Goal: Task Accomplishment & Management: Use online tool/utility

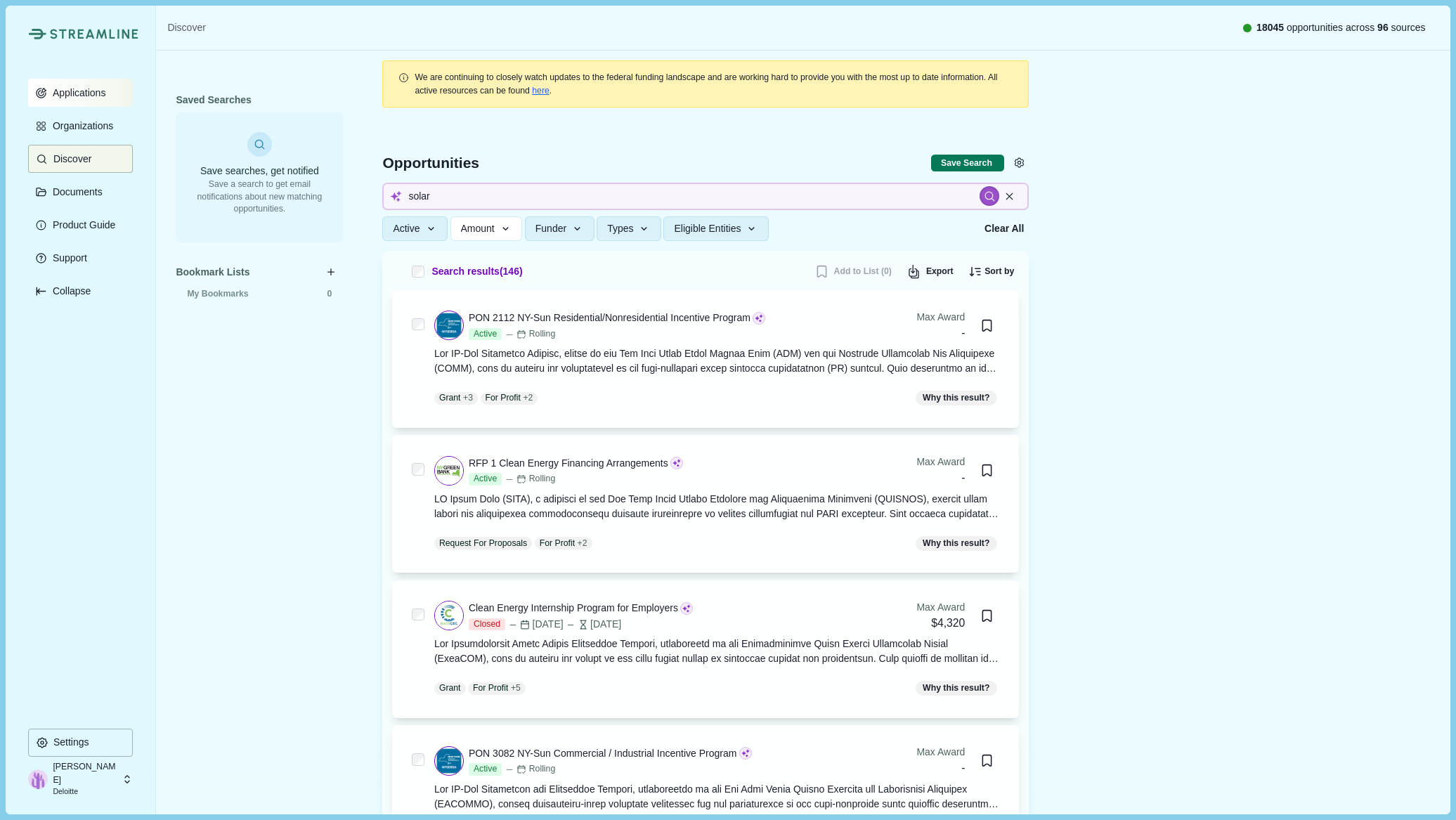
scroll to position [5074, 0]
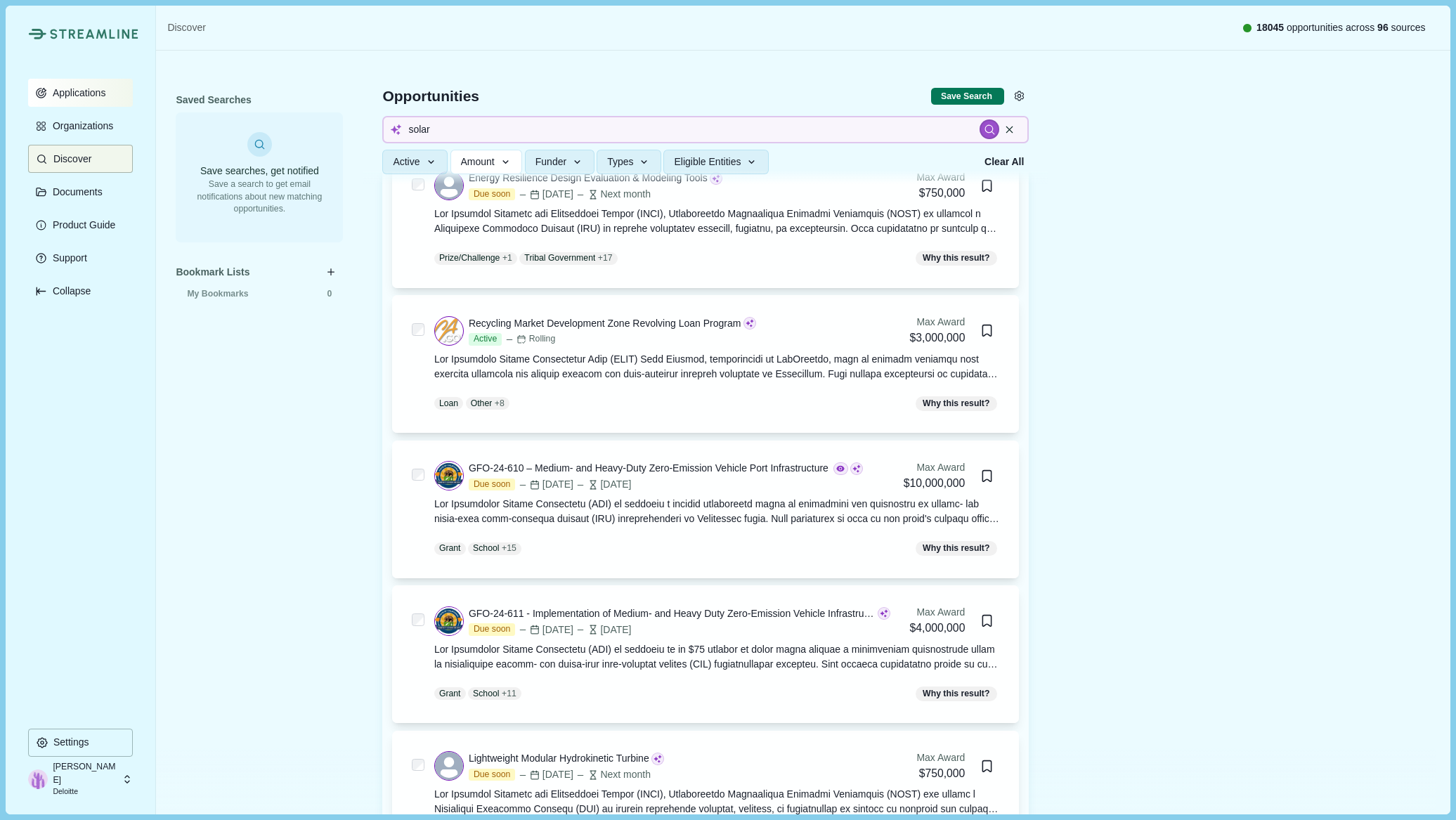
click at [108, 93] on button "Applications" at bounding box center [80, 92] width 105 height 28
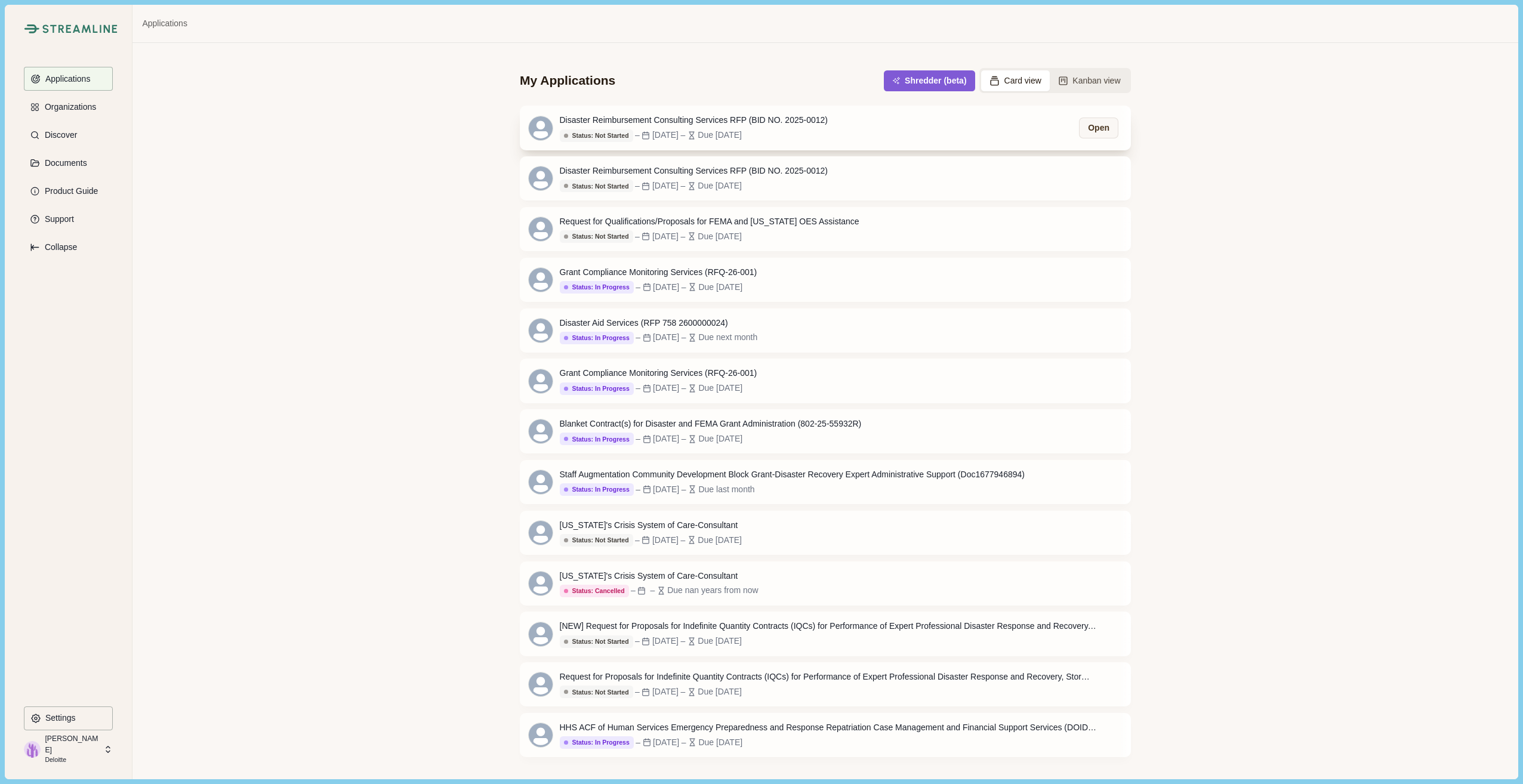
click at [666, 126] on div "Disaster Reimbursement Consulting Services RFP (BID NO. 2025-0012)" at bounding box center [694, 120] width 268 height 12
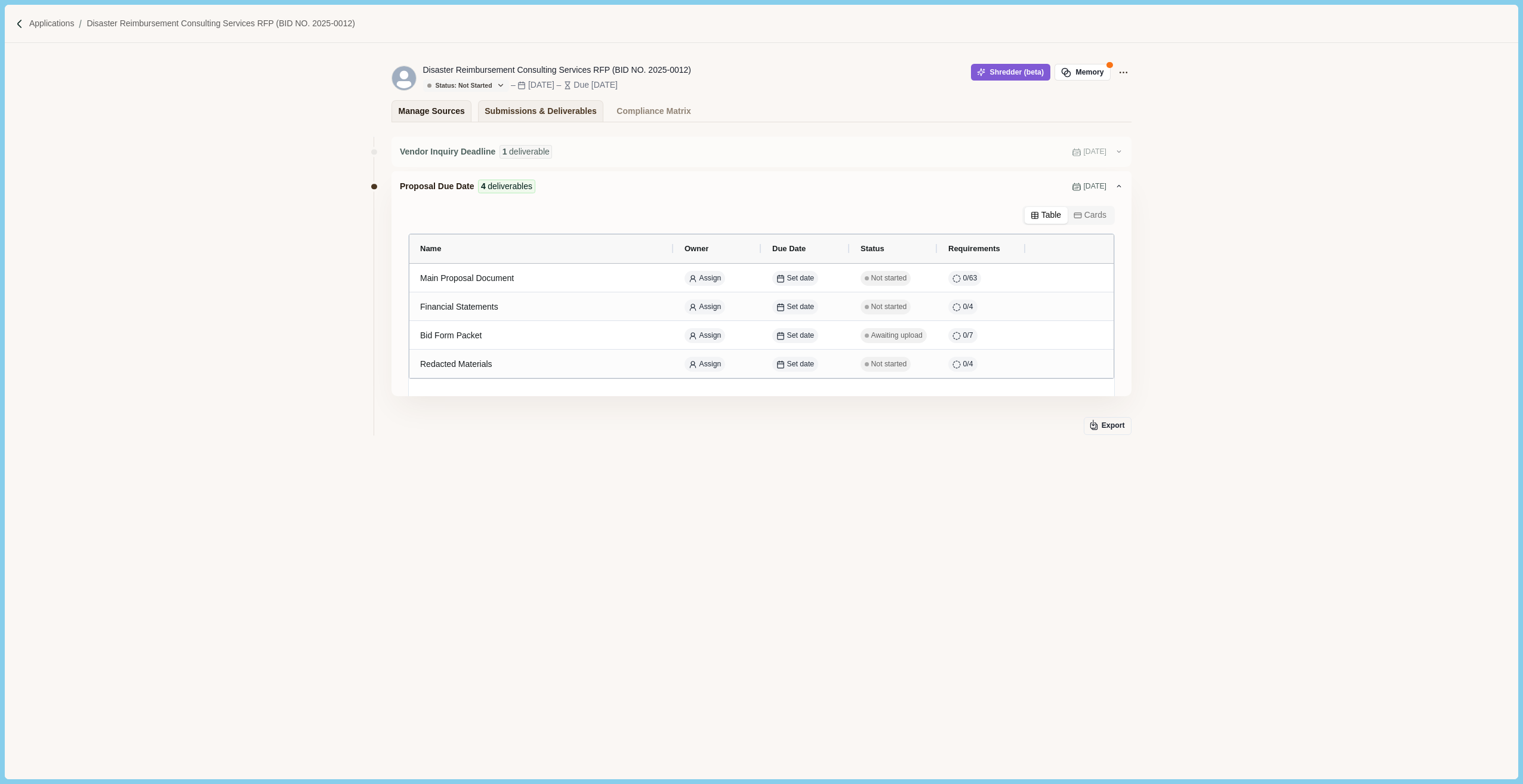
click at [424, 108] on div "Manage Sources" at bounding box center [431, 111] width 66 height 21
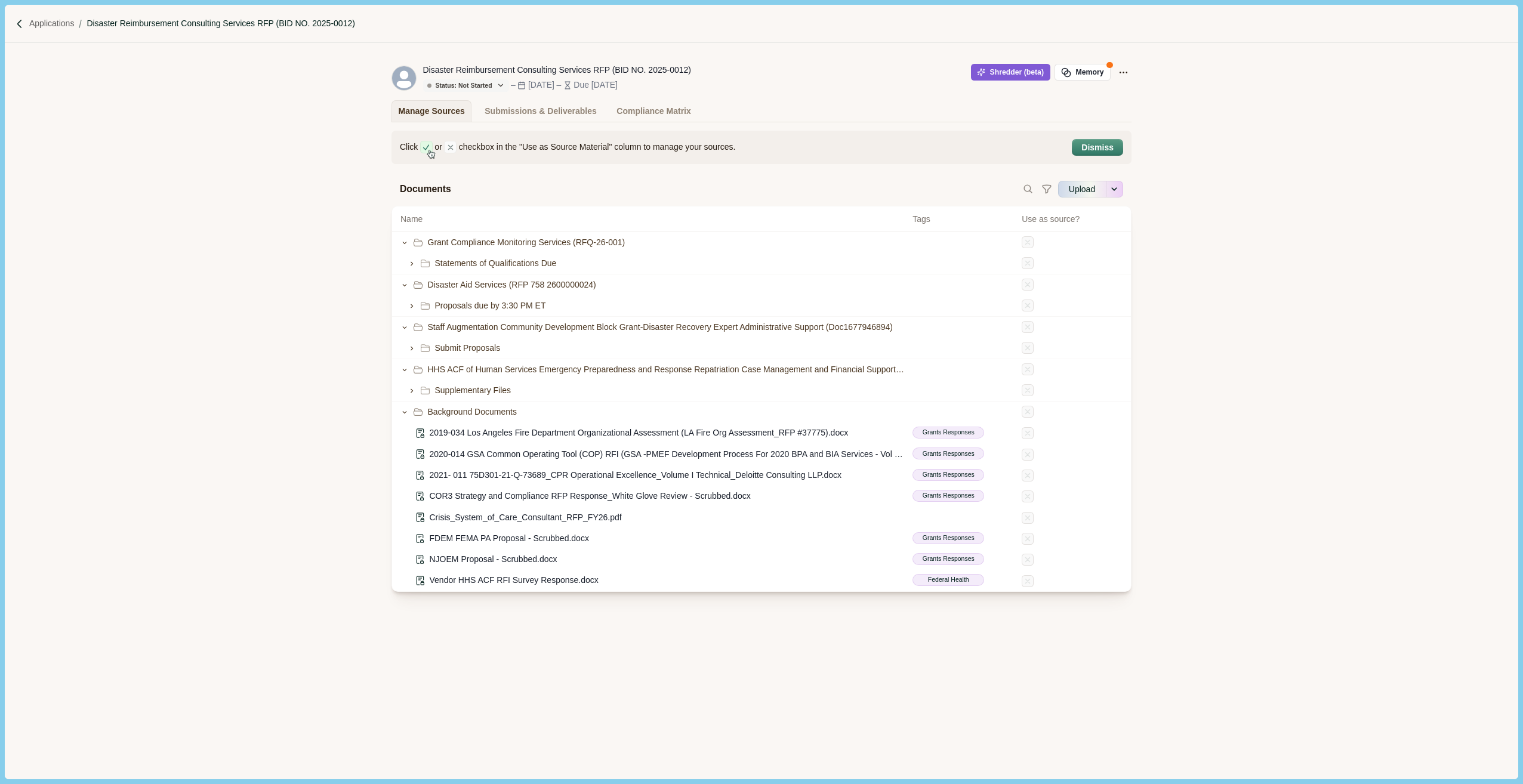
click at [109, 26] on p "Disaster Reimbursement Consulting Services RFP (BID NO. 2025-0012)" at bounding box center [220, 23] width 268 height 12
click at [556, 115] on div "Submissions & Deliverables" at bounding box center [541, 111] width 112 height 21
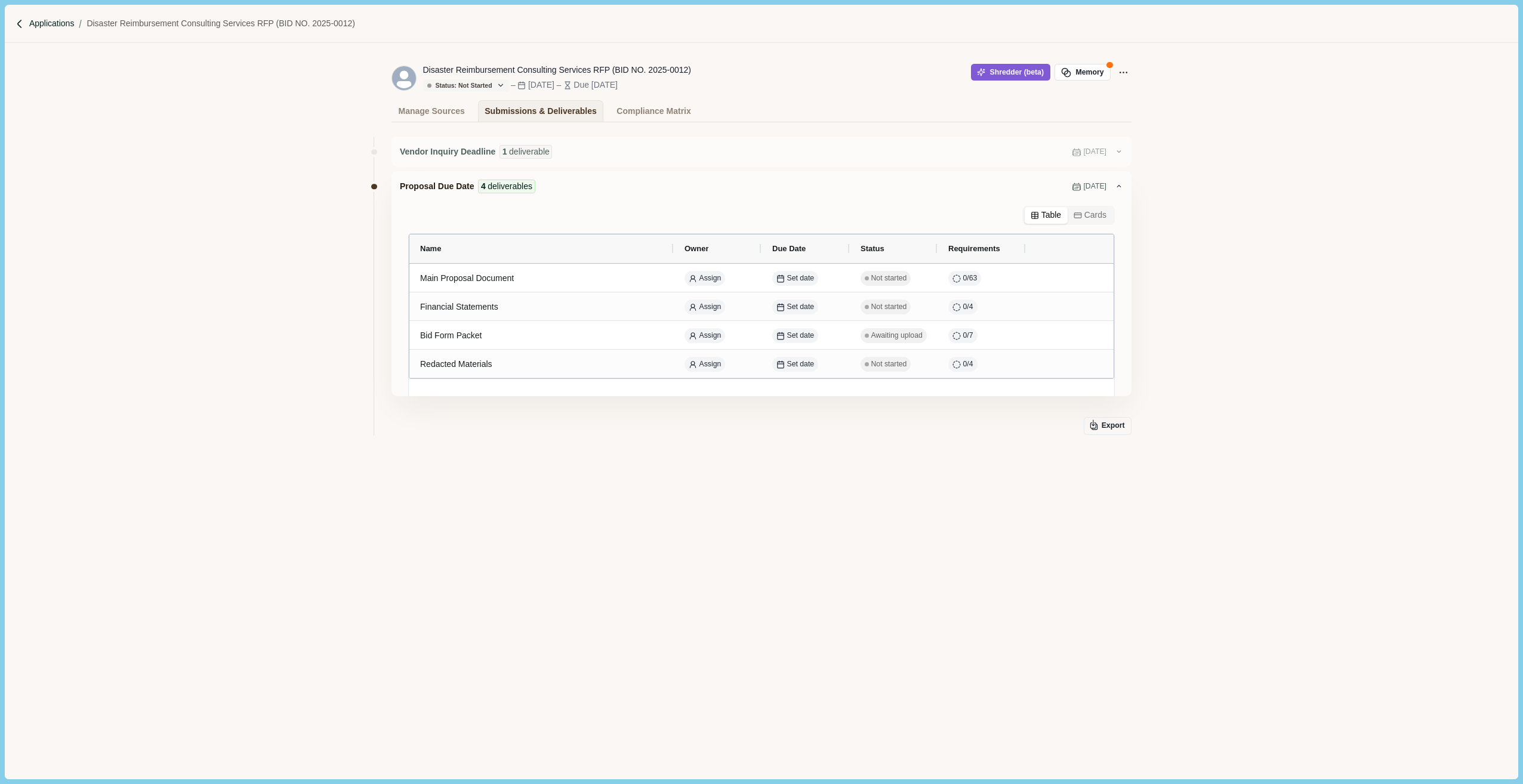
click at [63, 26] on p "Applications" at bounding box center [52, 23] width 45 height 12
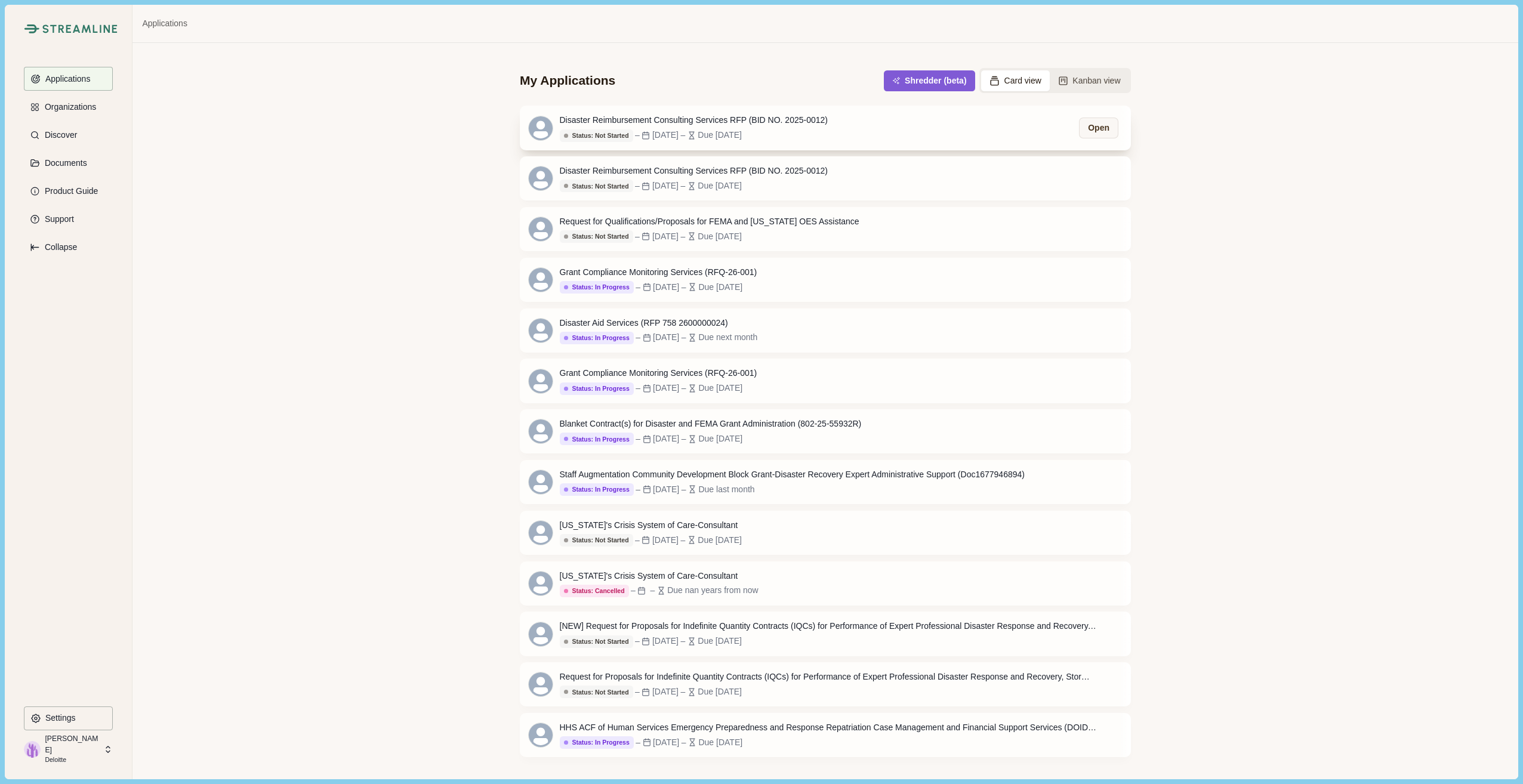
click at [635, 139] on div "–" at bounding box center [637, 135] width 5 height 12
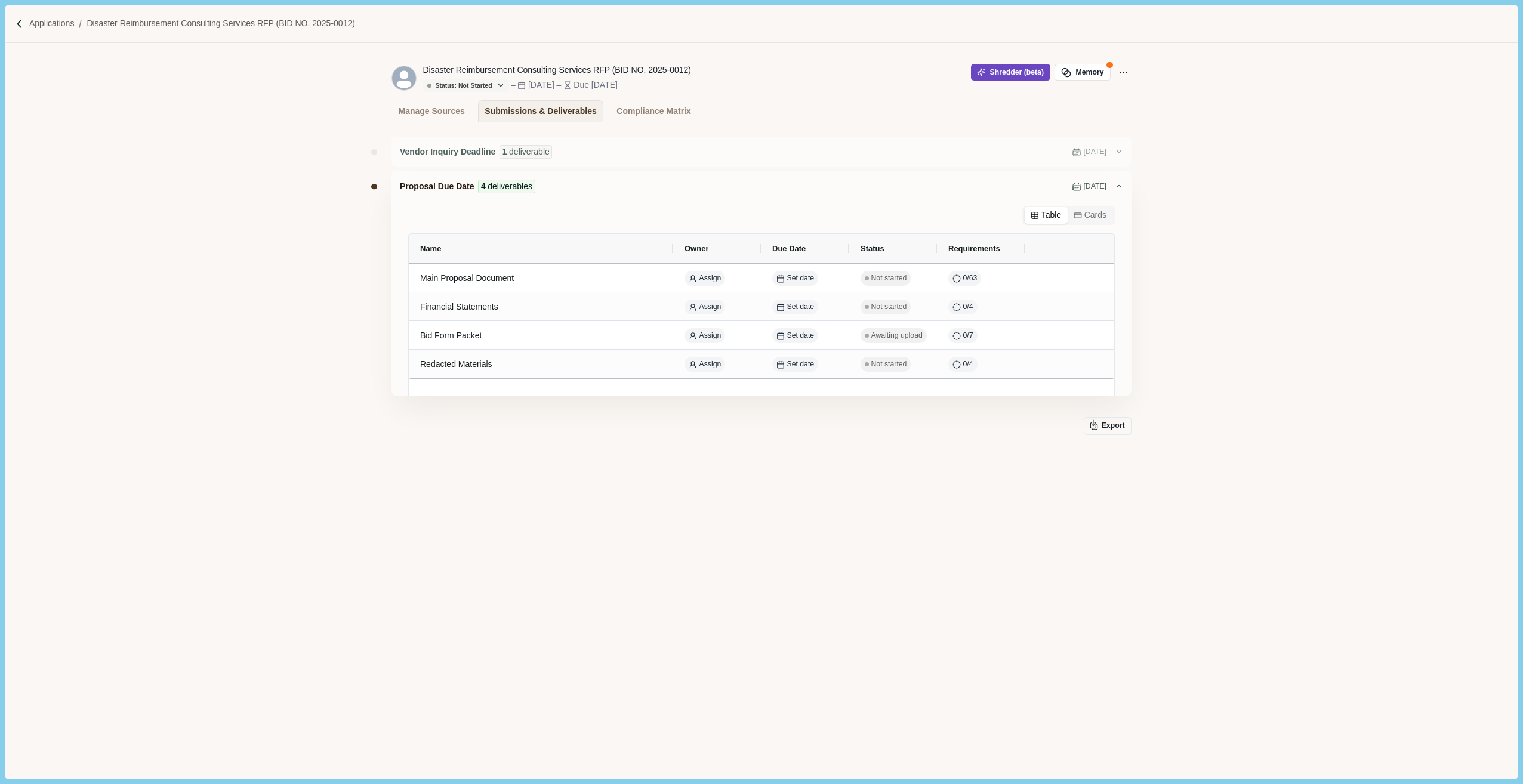
click at [1028, 68] on button "Shredder (beta)" at bounding box center [1010, 72] width 79 height 16
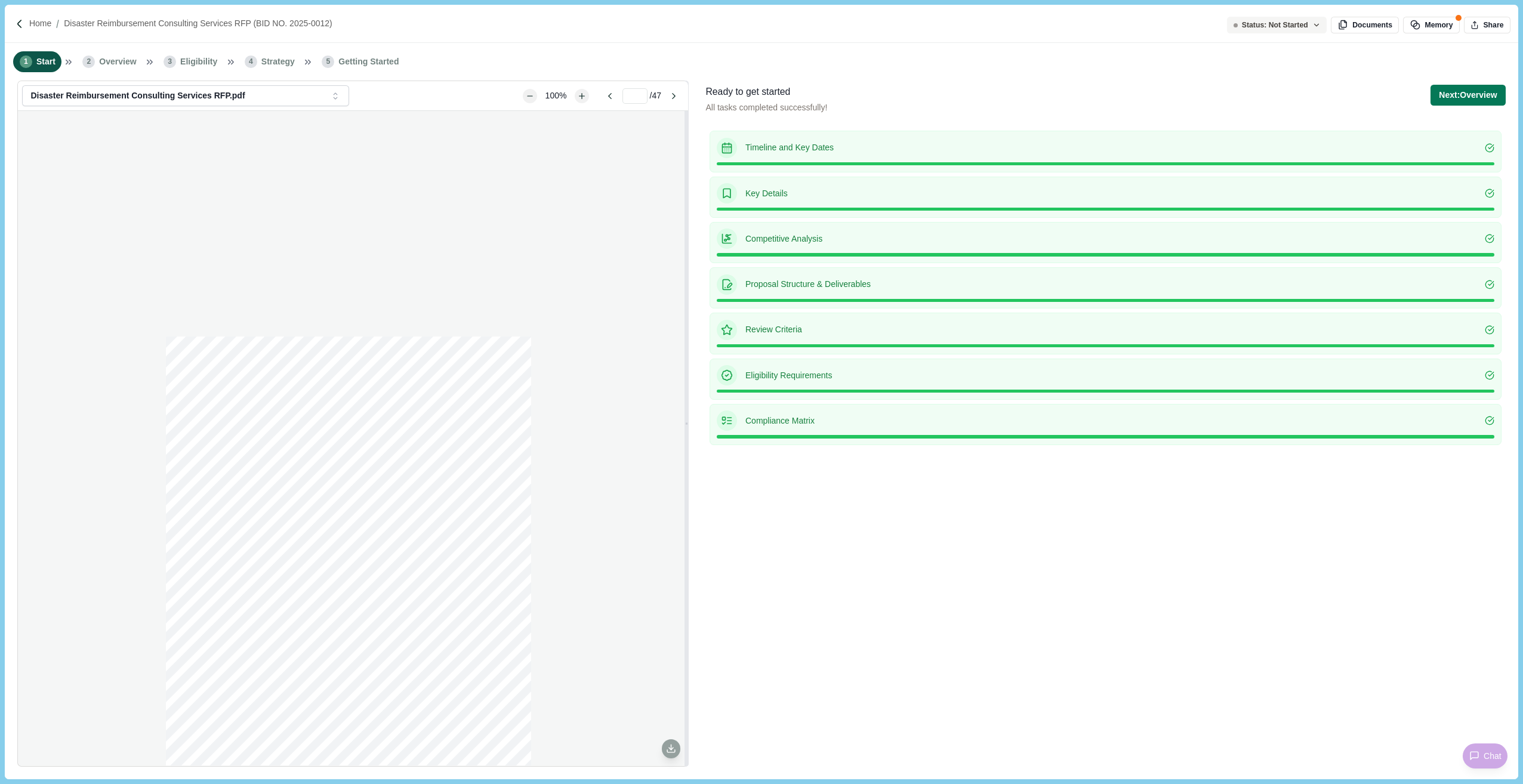
type input "*"
click at [1477, 104] on button "Next: Overview" at bounding box center [1467, 95] width 74 height 21
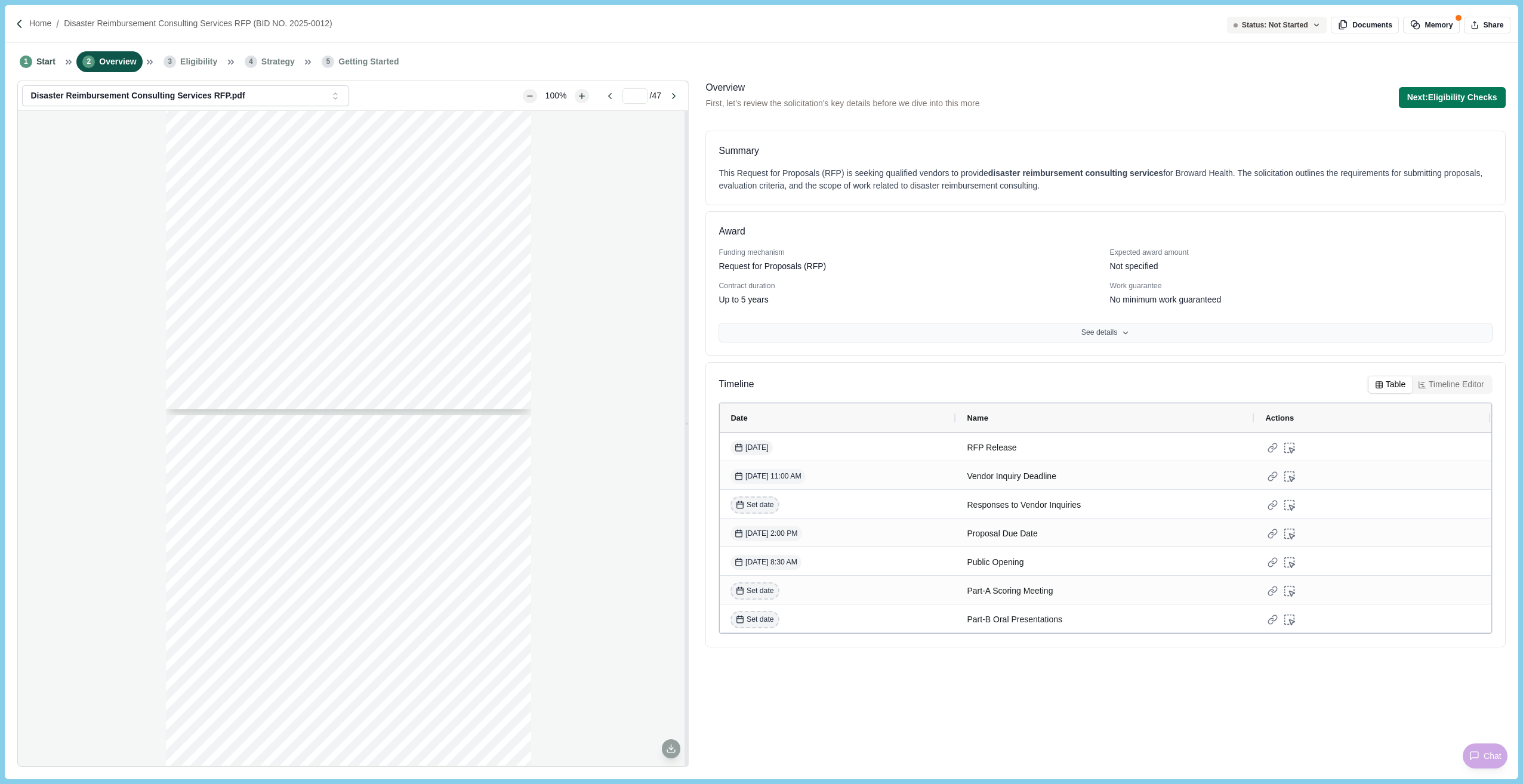
click at [1024, 336] on button "See details" at bounding box center [1105, 333] width 773 height 20
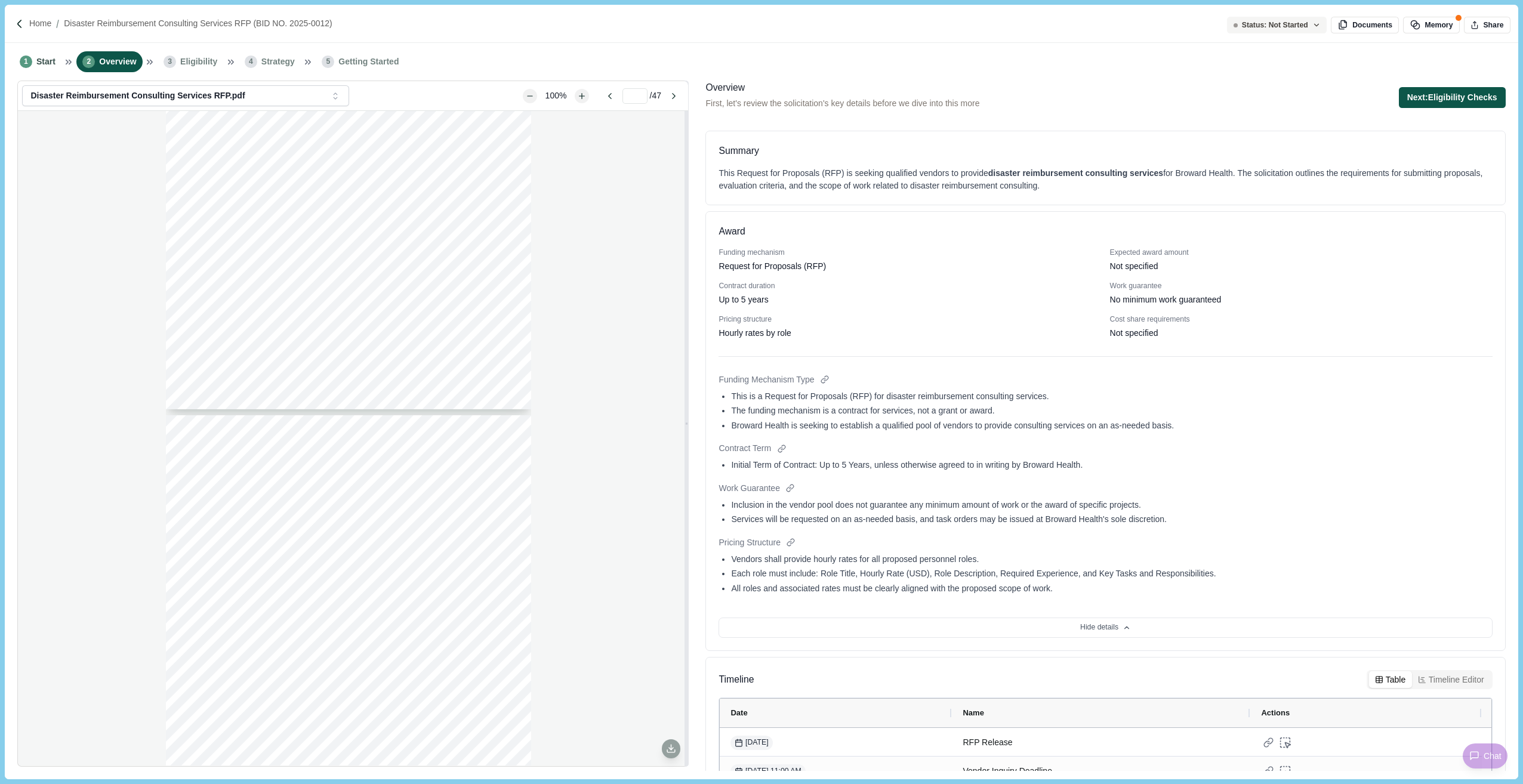
click at [1453, 93] on button "Next: Eligibility Checks" at bounding box center [1452, 98] width 106 height 21
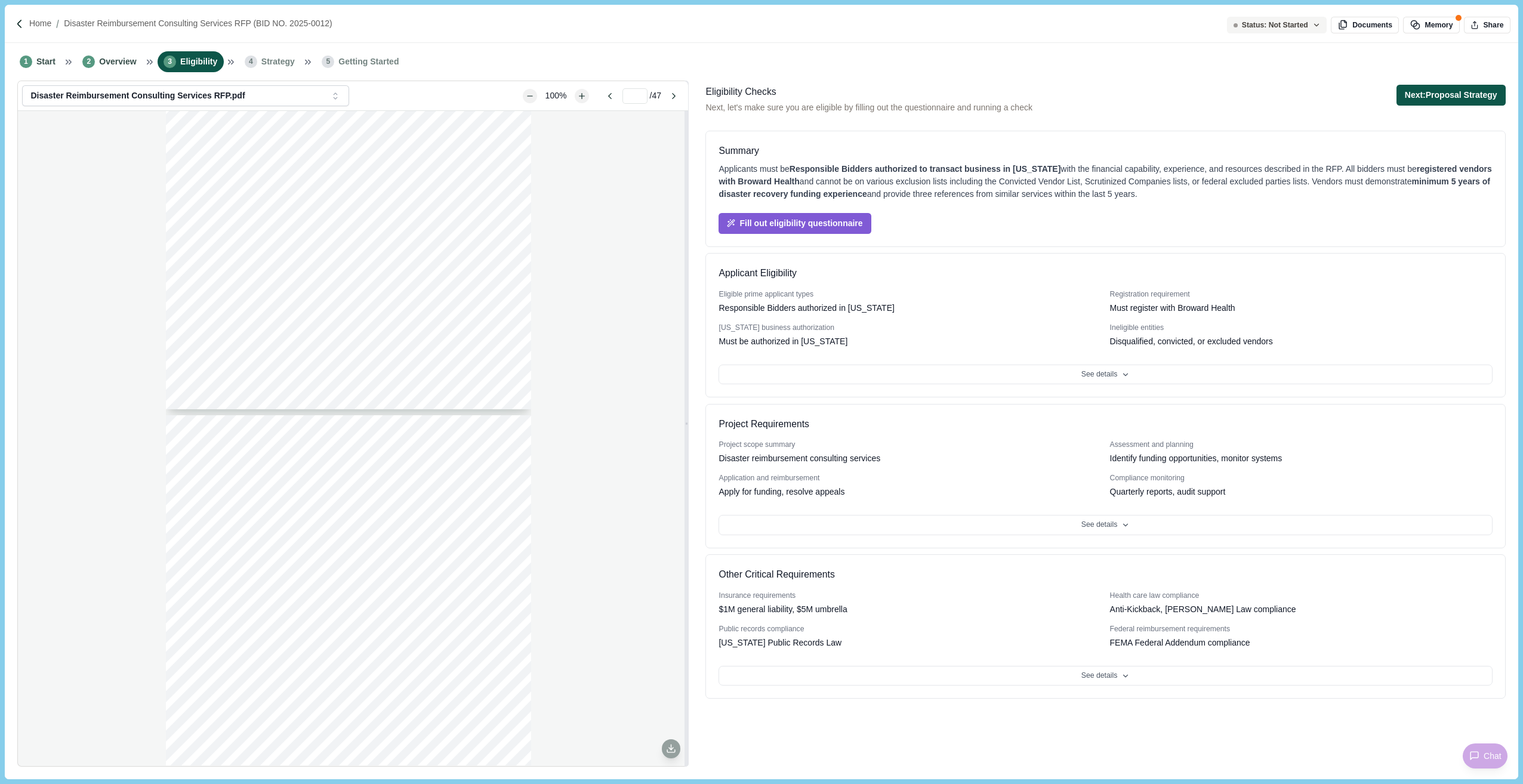
click at [1467, 102] on button "Next: Proposal Strategy" at bounding box center [1451, 95] width 109 height 21
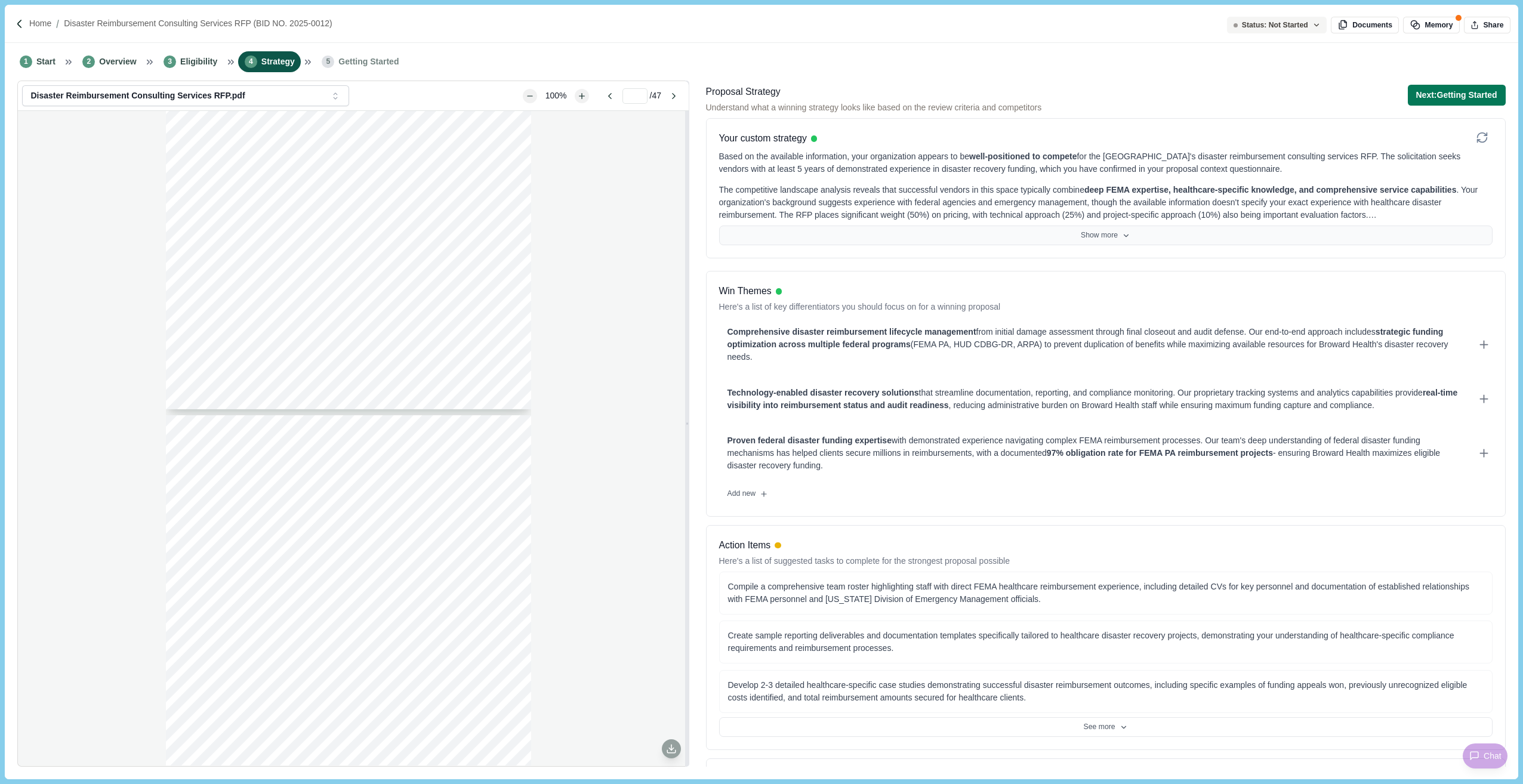
click at [1077, 230] on button "Show more" at bounding box center [1105, 235] width 773 height 20
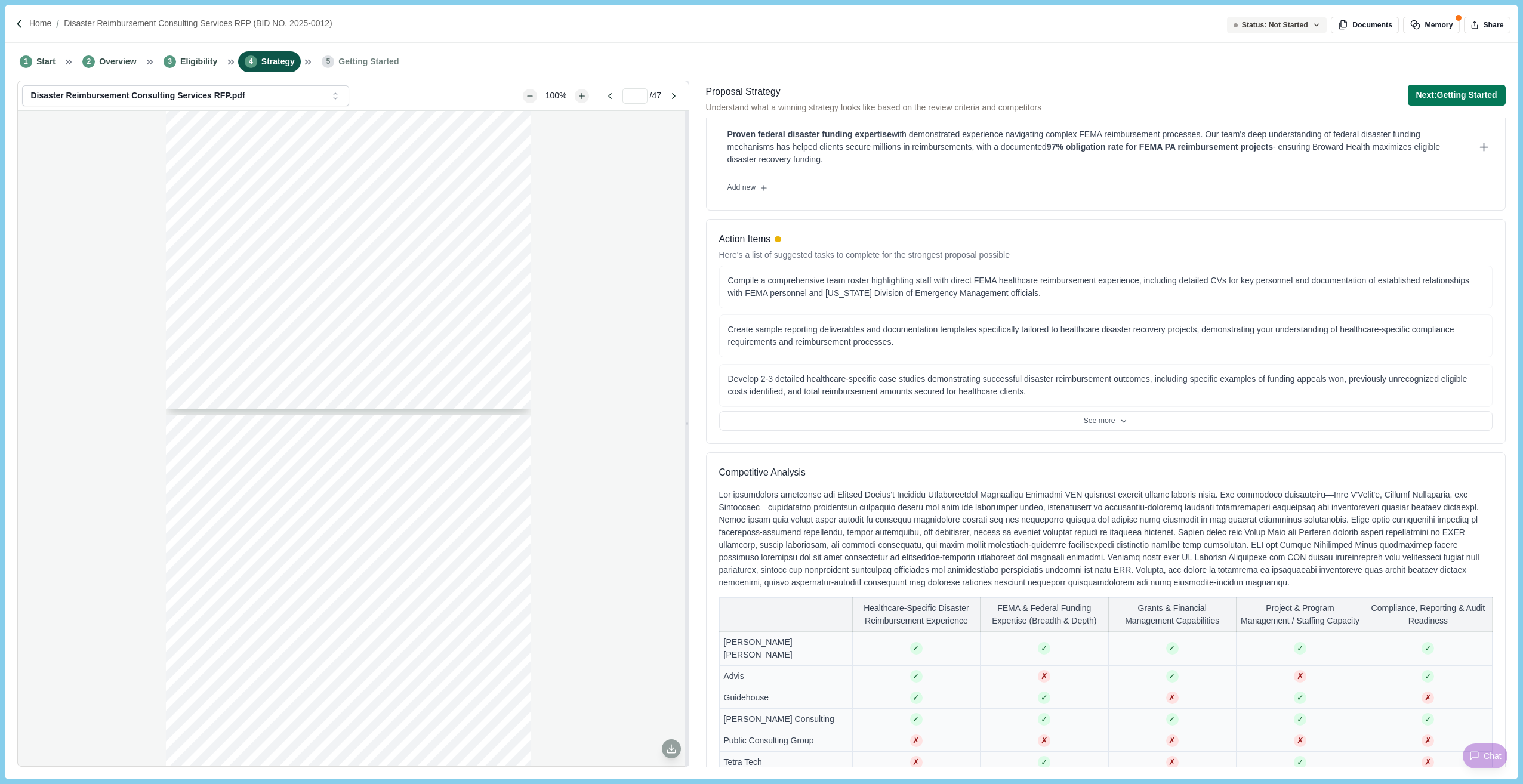
scroll to position [418, 0]
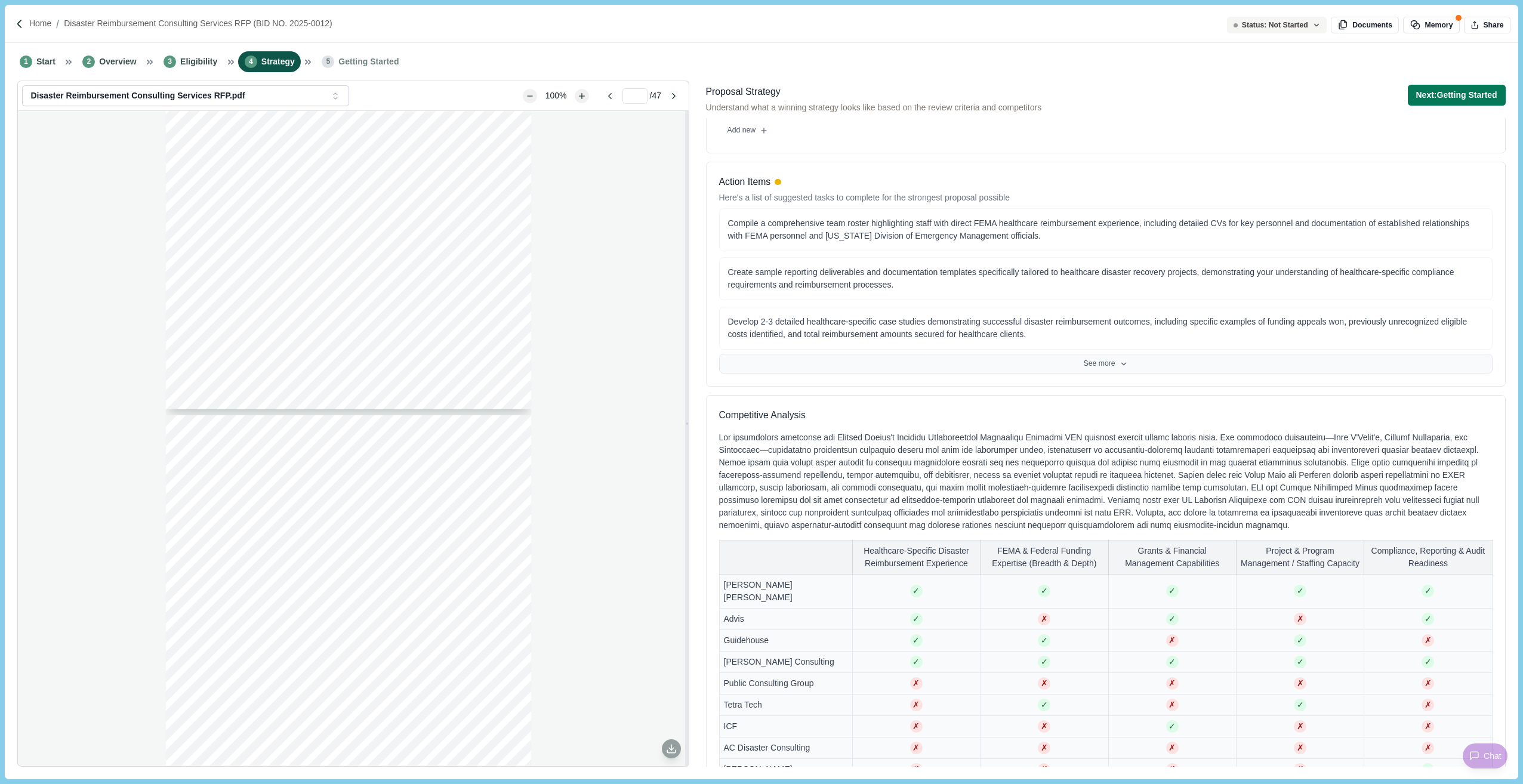
click at [1106, 360] on button "See more" at bounding box center [1105, 364] width 773 height 20
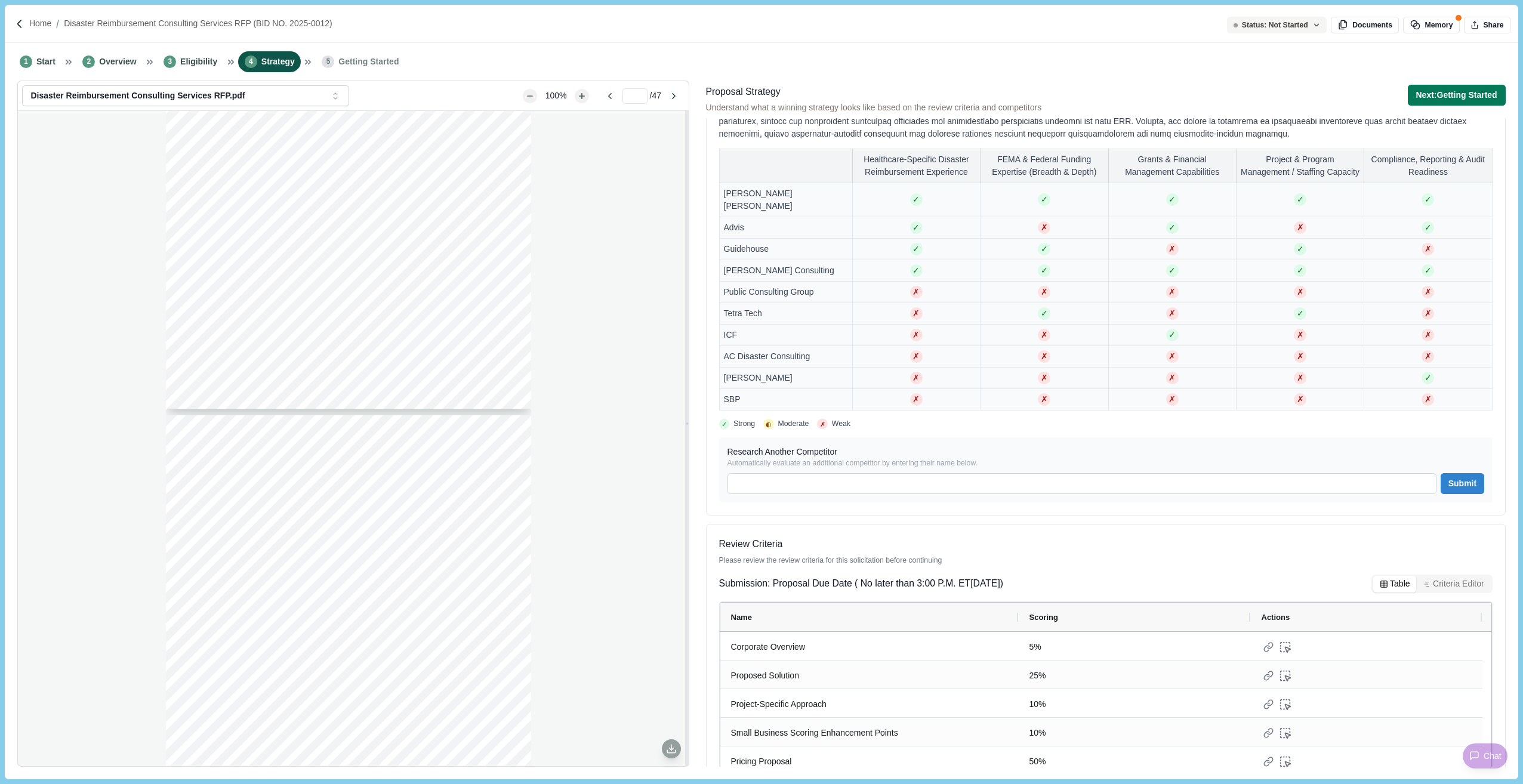
scroll to position [977, 0]
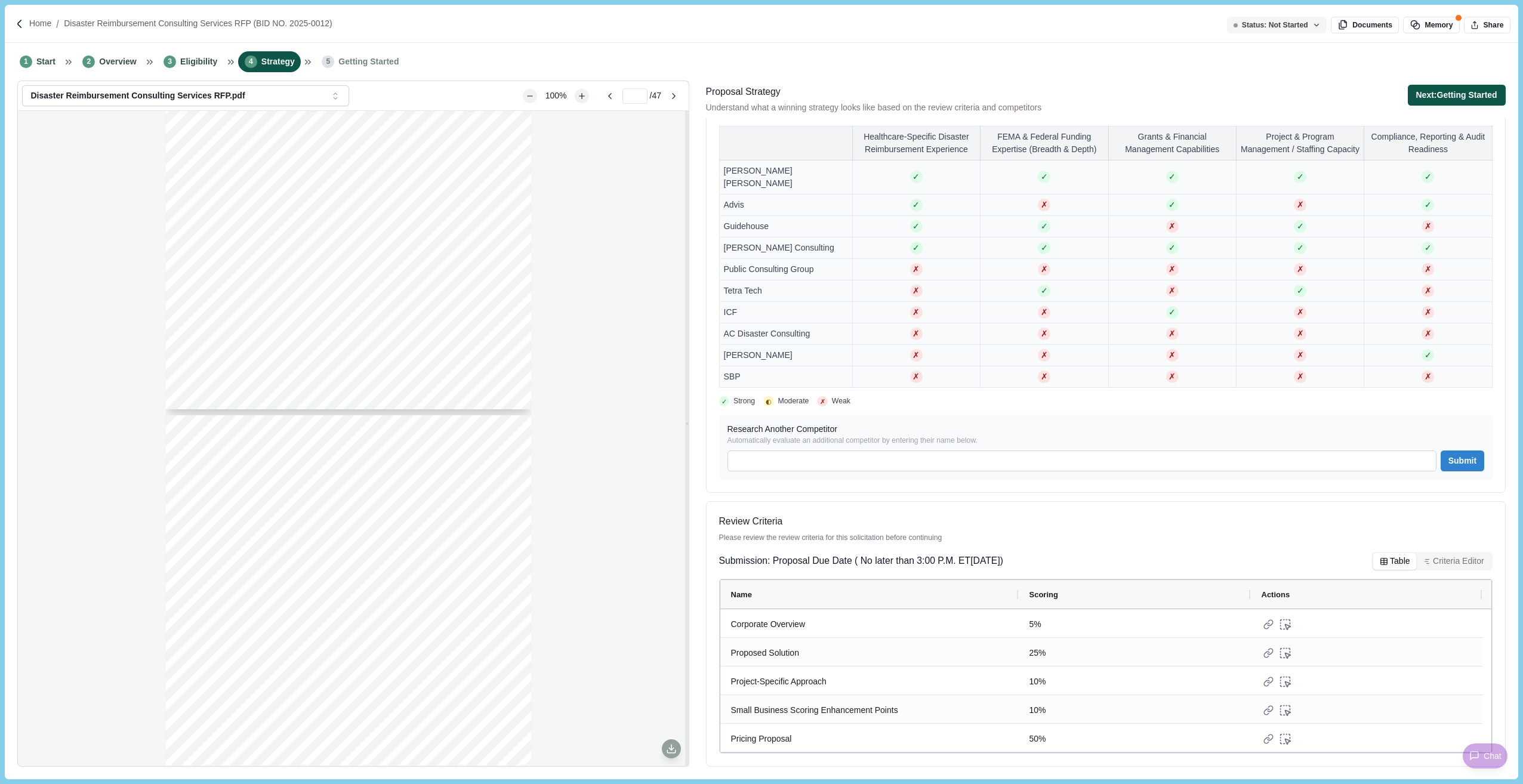
click at [1466, 87] on button "Next: Getting Started" at bounding box center [1456, 95] width 98 height 21
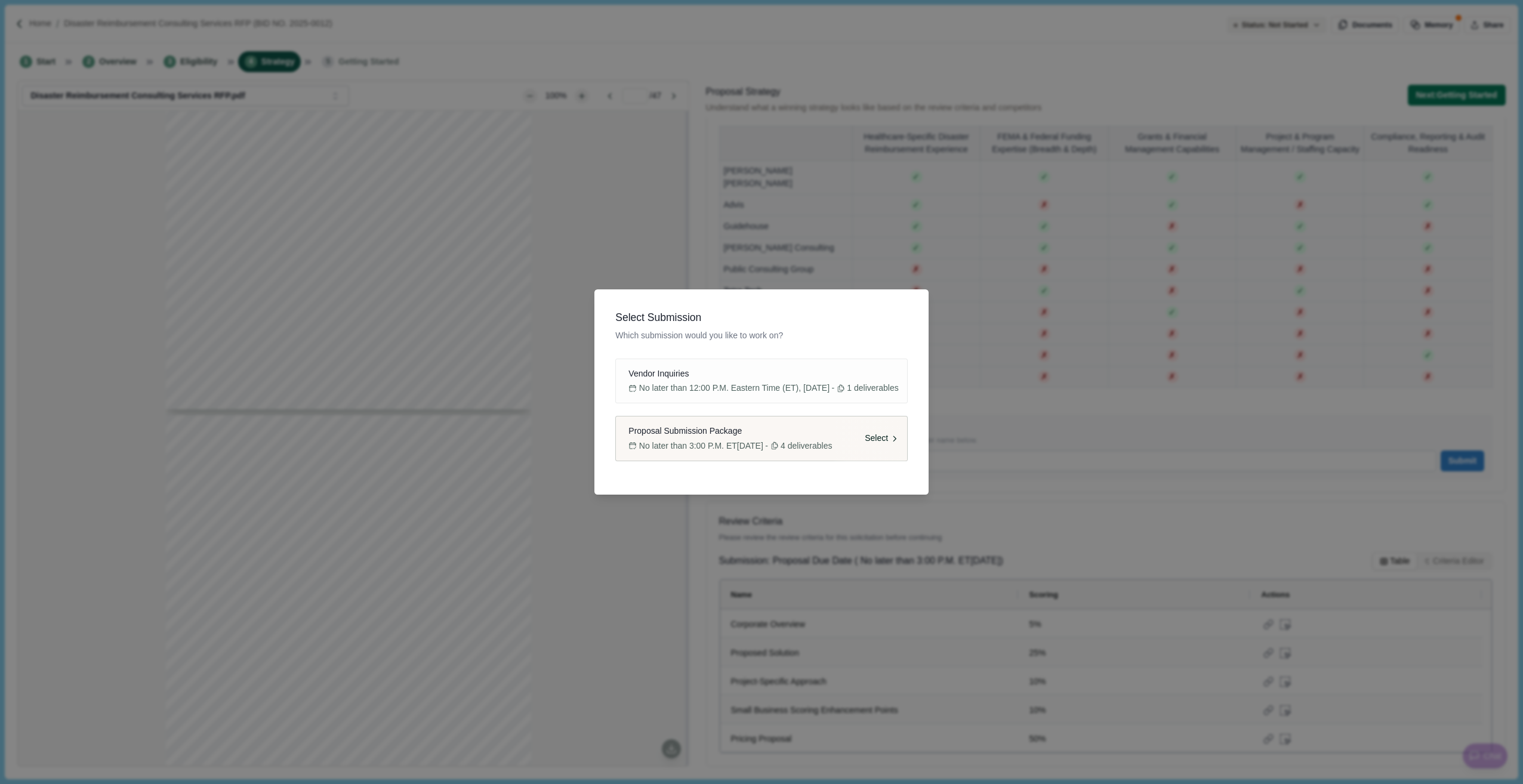
click at [718, 454] on button "Proposal Submission Package No later than 3:00 P.M. ET, Thursday, October 9, 20…" at bounding box center [760, 438] width 291 height 45
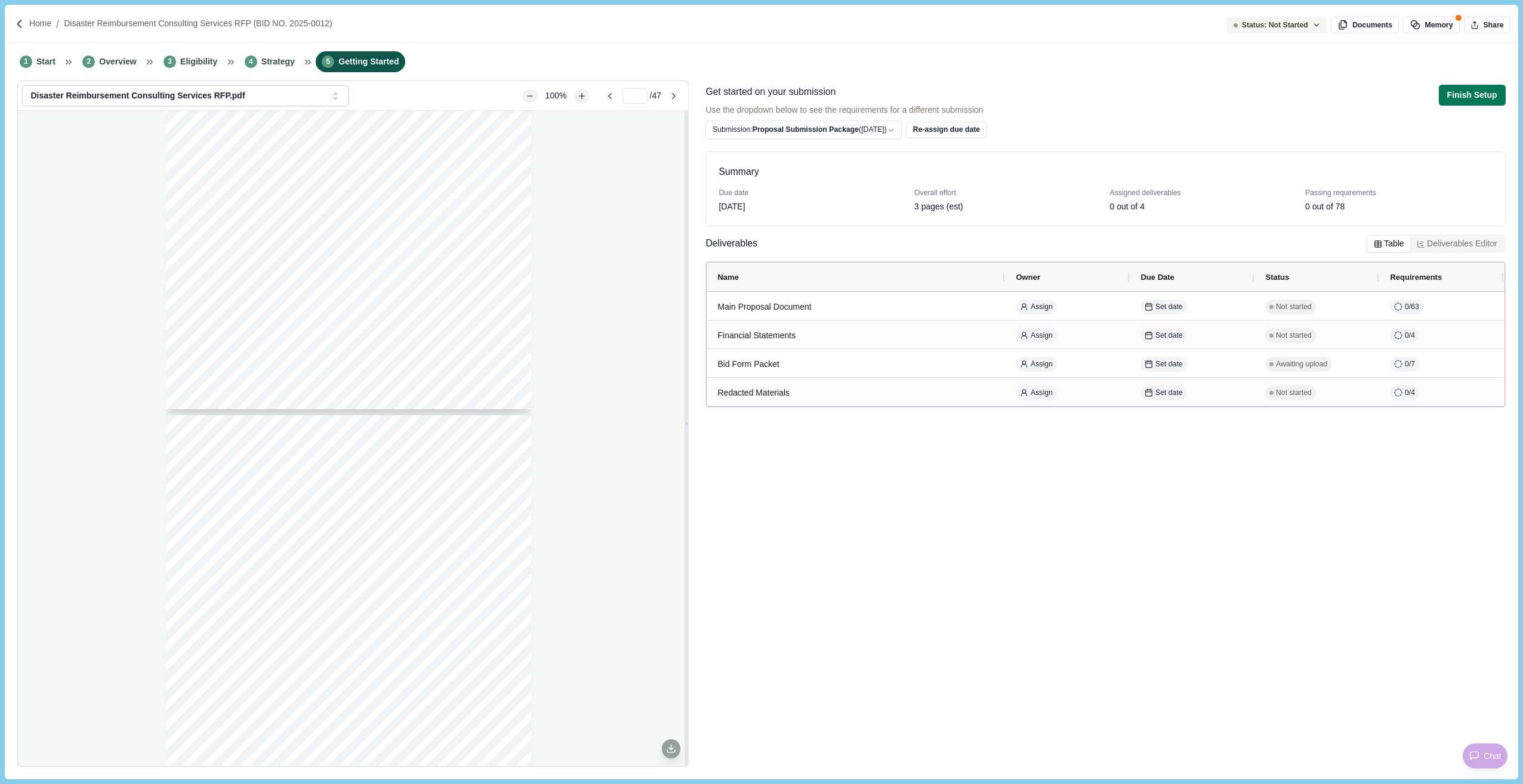
drag, startPoint x: 1240, startPoint y: 487, endPoint x: 1240, endPoint y: 459, distance: 28.0
click at [1240, 487] on div "Summary Due date Oct 9, 2025 Overall effort 3 pages (est) Assigned deliverables…" at bounding box center [1105, 454] width 799 height 623
click at [35, 21] on p "Home" at bounding box center [40, 23] width 22 height 12
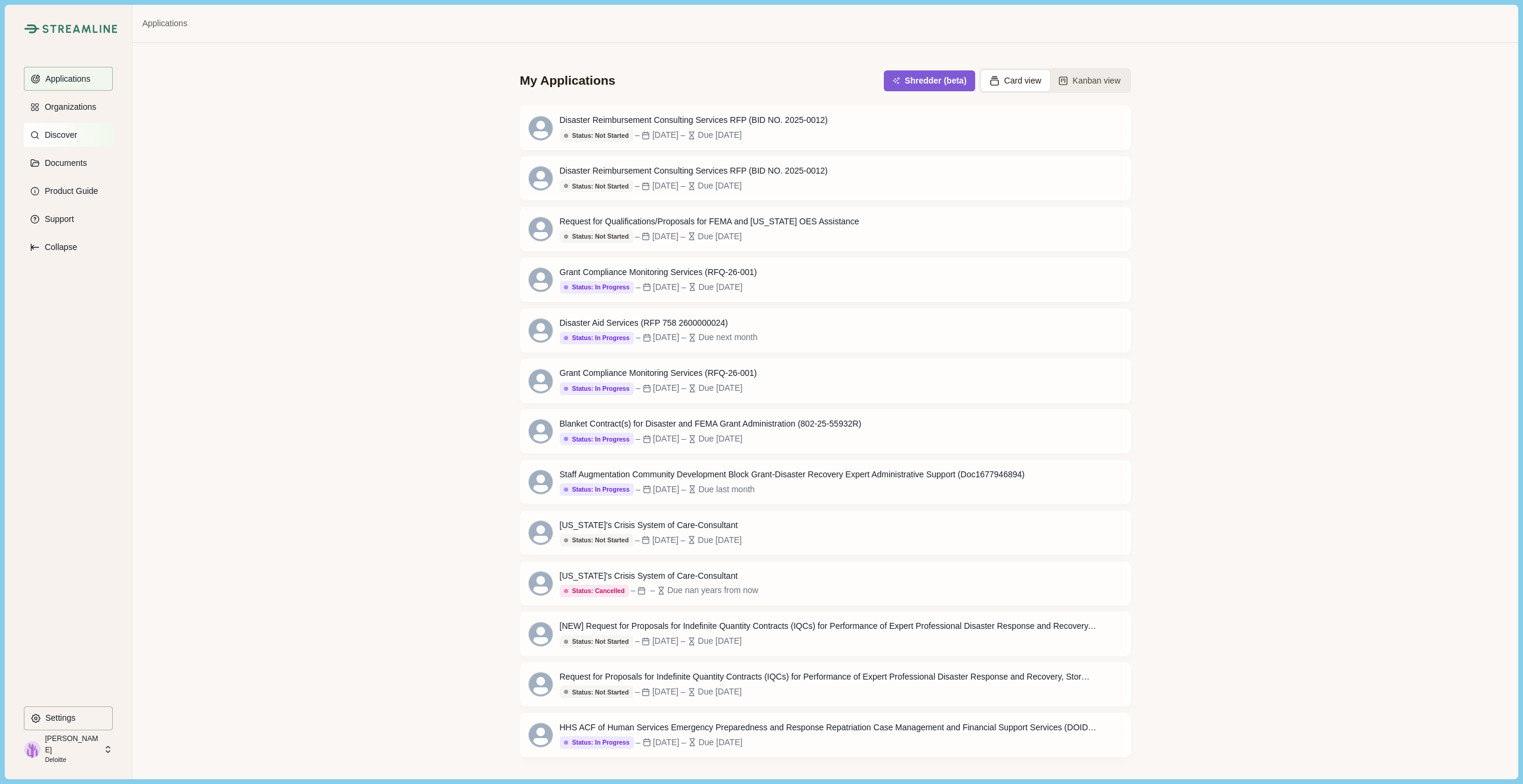
click at [64, 138] on p "Discover" at bounding box center [58, 135] width 36 height 10
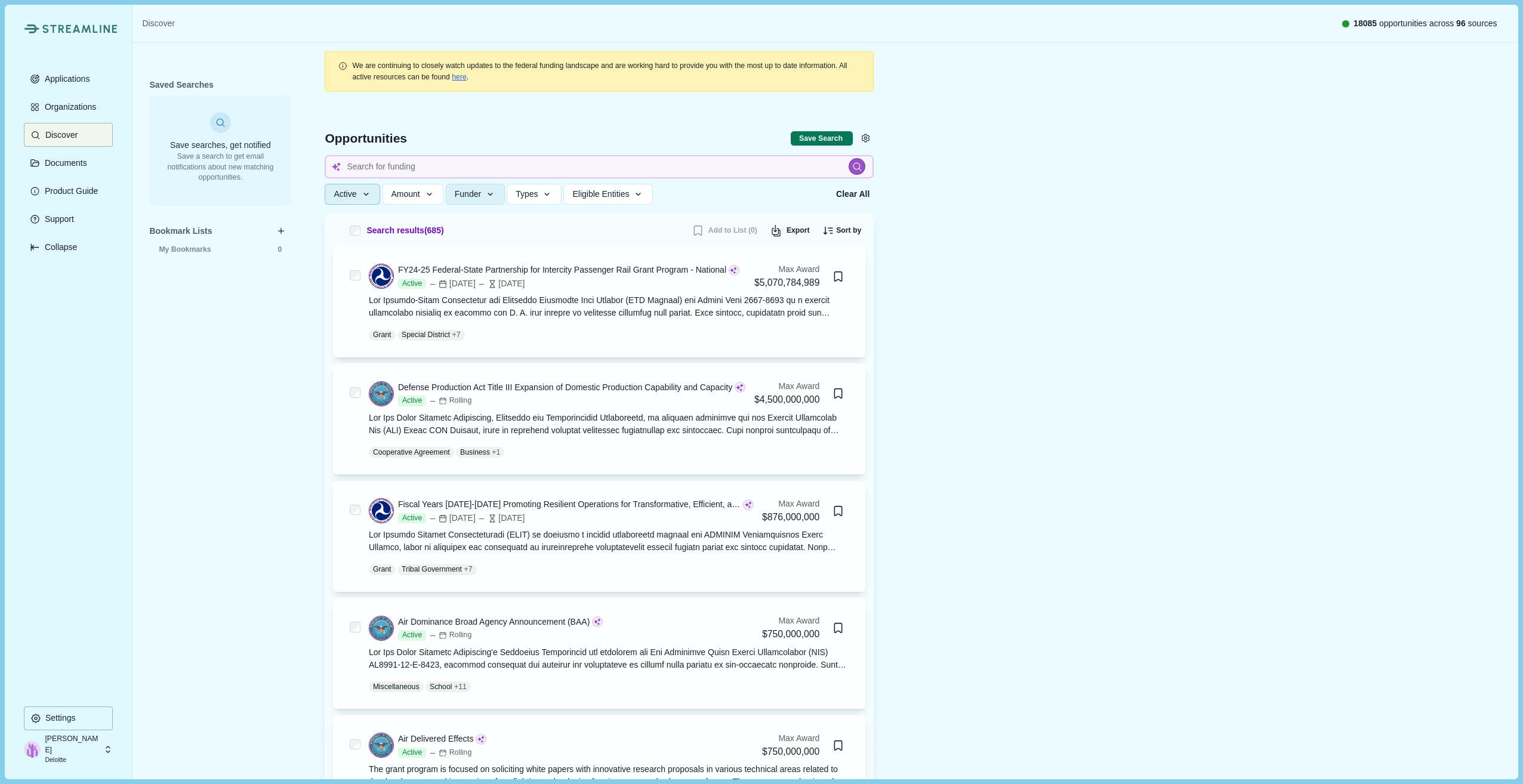
click at [376, 195] on button "Active" at bounding box center [352, 194] width 55 height 21
click at [357, 252] on label "All" at bounding box center [353, 252] width 39 height 12
click at [426, 197] on button "Amount" at bounding box center [414, 194] width 61 height 21
click at [481, 197] on span "Funder" at bounding box center [468, 194] width 26 height 10
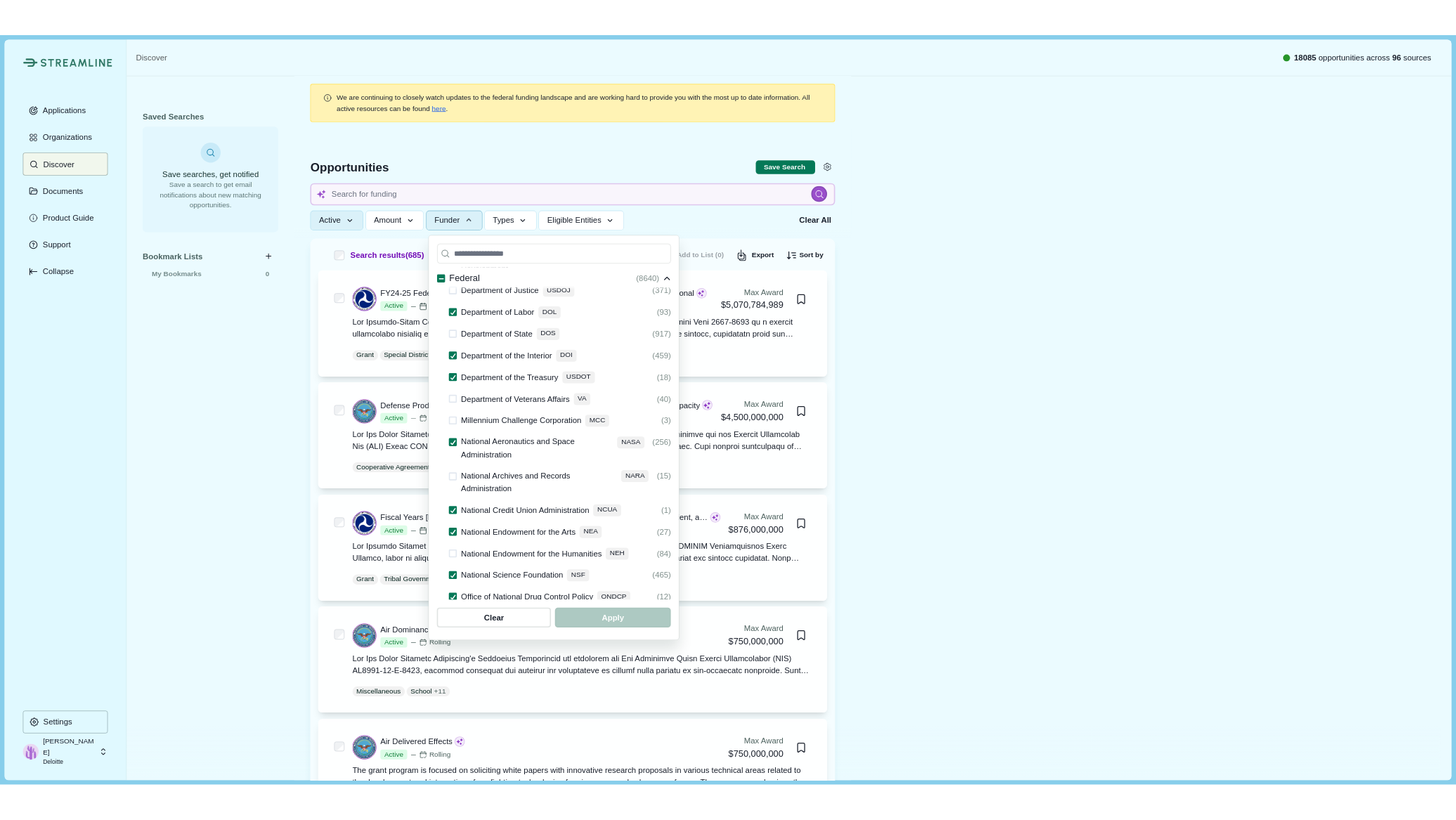
scroll to position [211, 0]
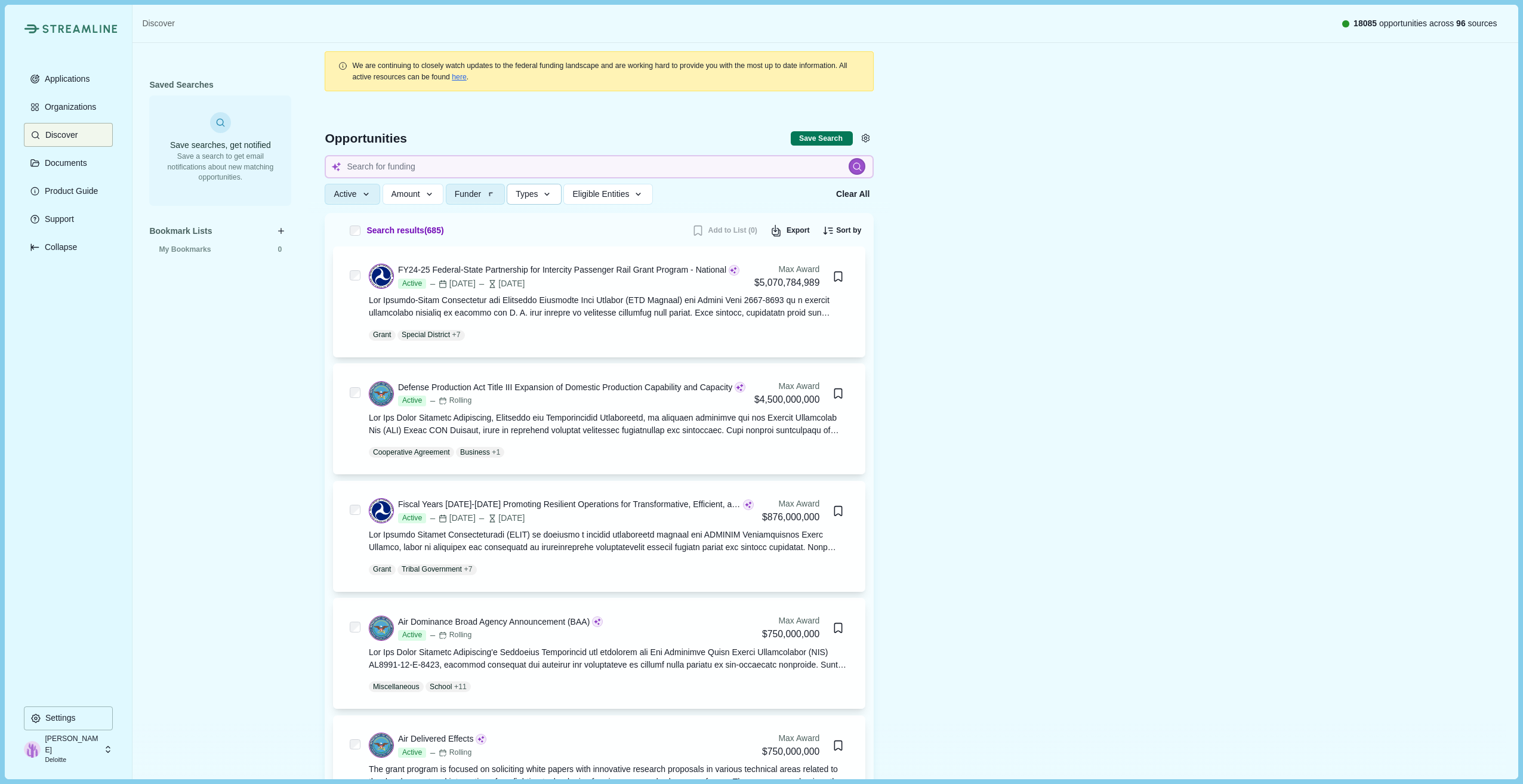
click at [537, 197] on span "Types" at bounding box center [526, 194] width 22 height 10
click at [615, 197] on span "Eligible Entities" at bounding box center [600, 194] width 57 height 10
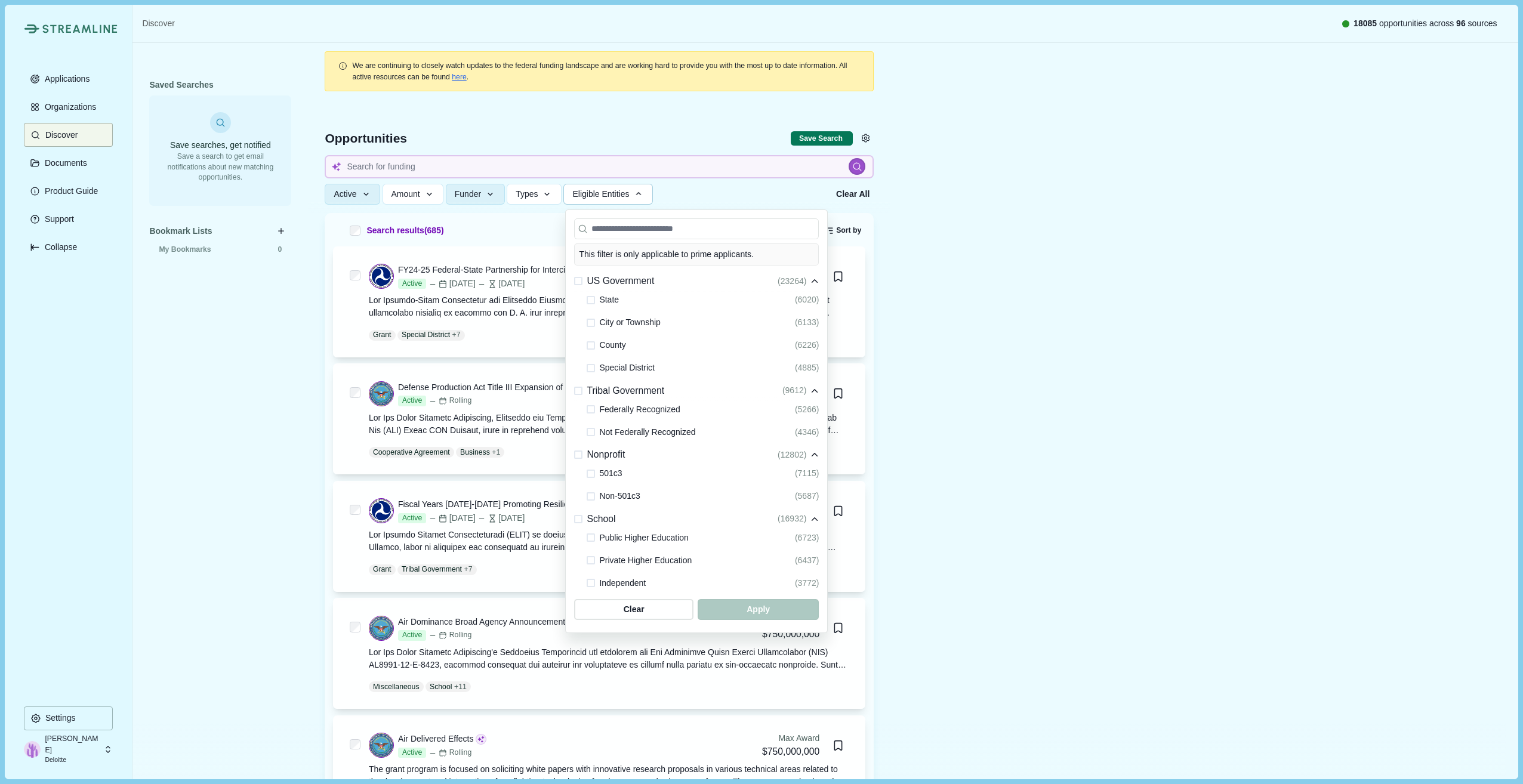
click at [582, 282] on span at bounding box center [578, 281] width 8 height 8
click at [578, 394] on span at bounding box center [578, 390] width 8 height 8
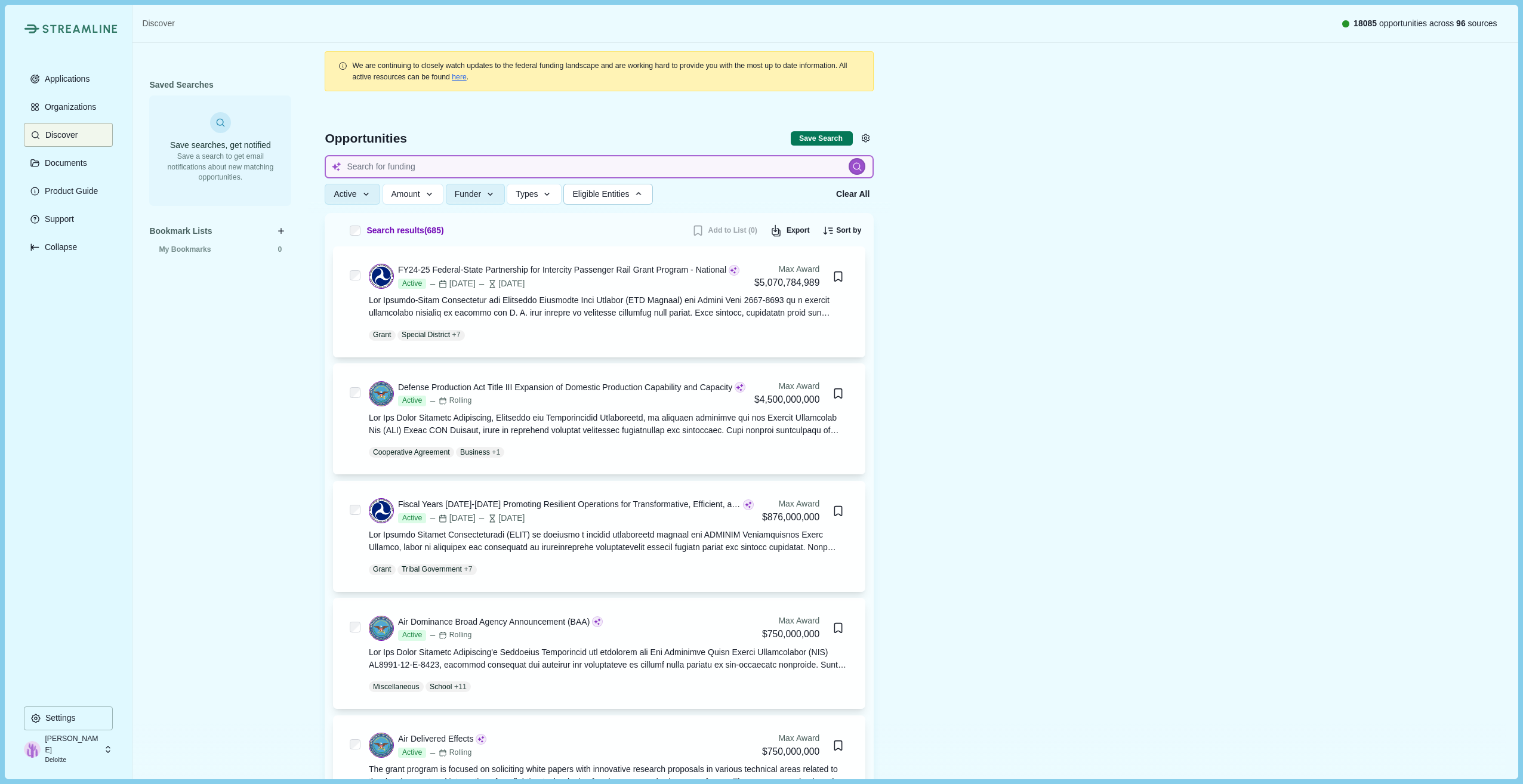
click at [451, 168] on input at bounding box center [599, 166] width 549 height 23
type input "DOE"
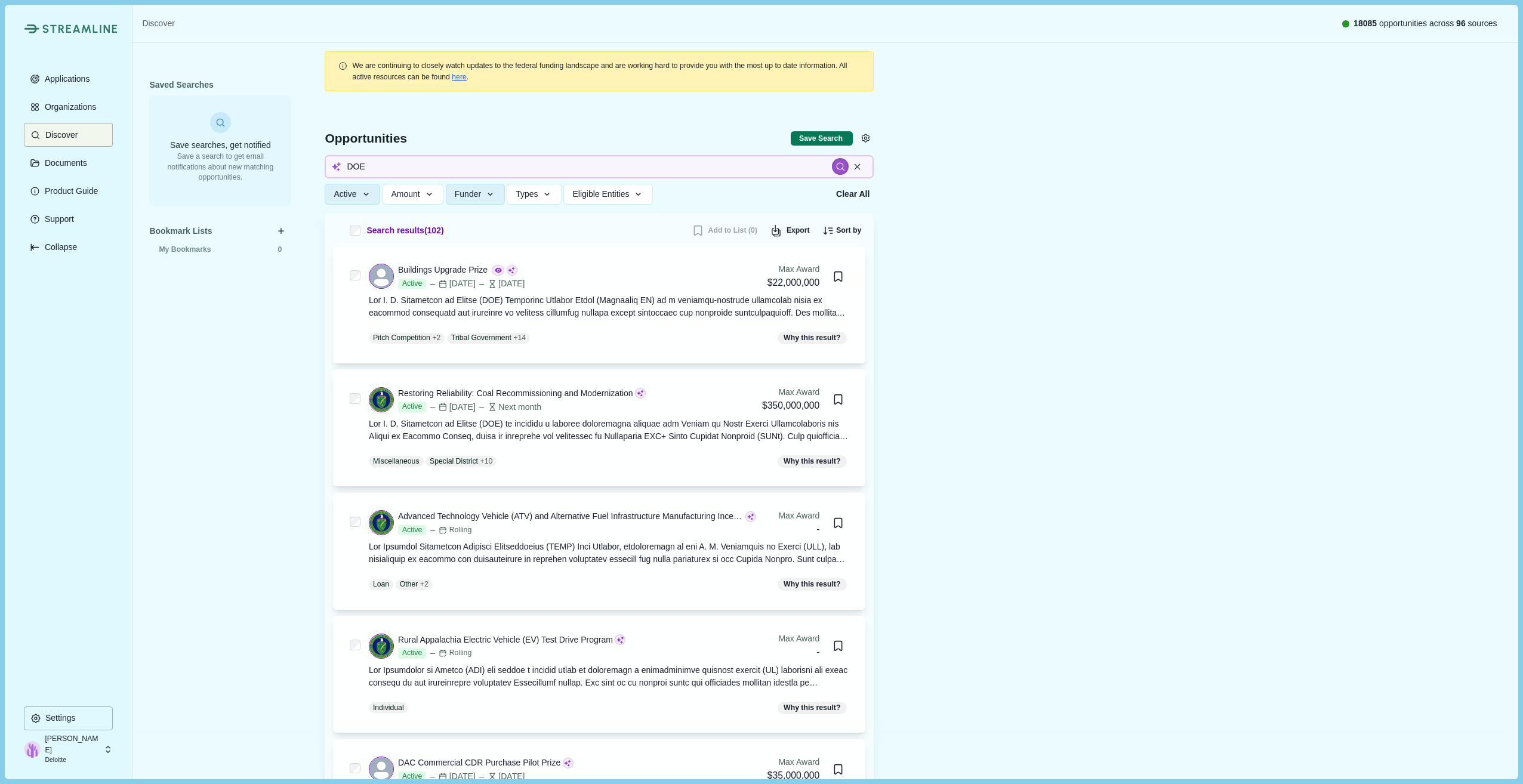
click at [218, 680] on div "Saved Searches Save searches, get notified Save a search to get email notificat…" at bounding box center [220, 390] width 142 height 627
